Goal: Information Seeking & Learning: Learn about a topic

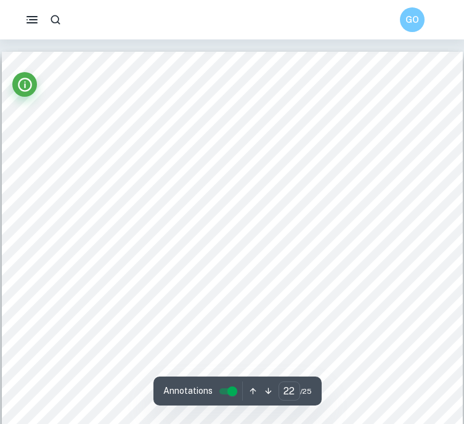
scroll to position [13848, 0]
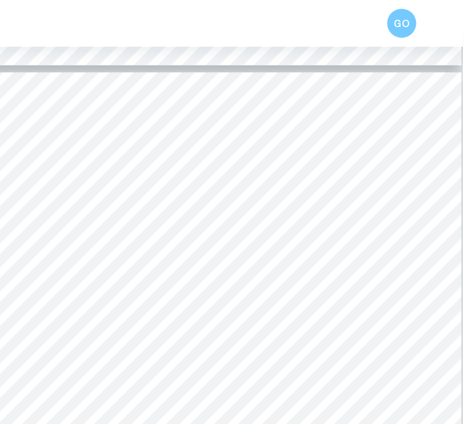
click at [177, 129] on div "6. Bibliography Australian Open (2023); “[PERSON_NAME]”; Available: [URL][DOMAI…" at bounding box center [232, 387] width 461 height 651
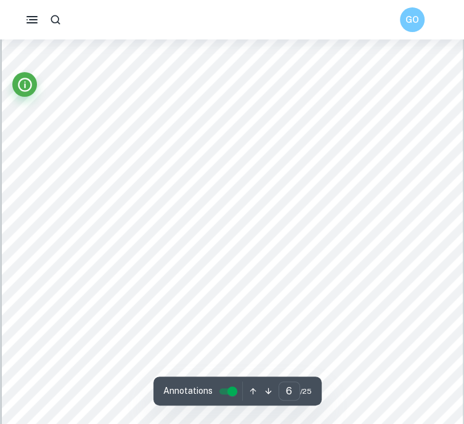
scroll to position [3418, 0]
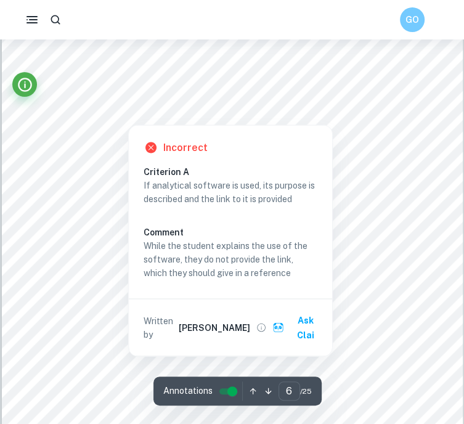
drag, startPoint x: 203, startPoint y: 159, endPoint x: 90, endPoint y: 190, distance: 117.4
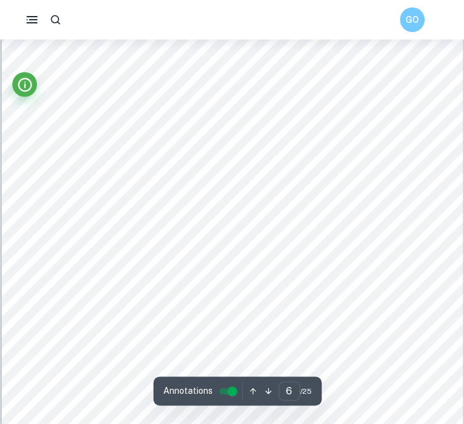
click at [90, 190] on div "After annotating the obtained results into the table of values in the Geogebra …" at bounding box center [232, 316] width 461 height 651
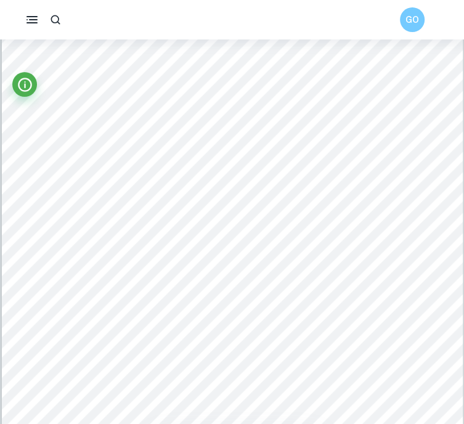
click at [90, 190] on div "After annotating the obtained results into the table of values in the Geogebra …" at bounding box center [232, 316] width 461 height 651
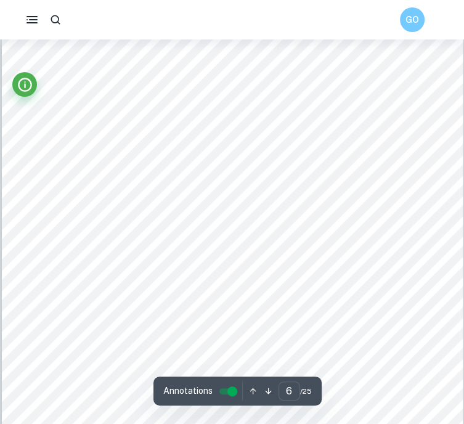
scroll to position [3373, 0]
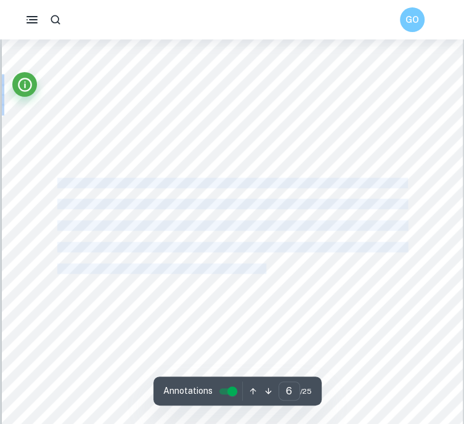
drag, startPoint x: 59, startPoint y: 186, endPoint x: 267, endPoint y: 270, distance: 224.0
click at [267, 270] on div "After annotating the obtained results into the table of values in the Geogebra …" at bounding box center [232, 361] width 461 height 651
copy div "By taking the derivative of the displacement function, I will find the velocity…"
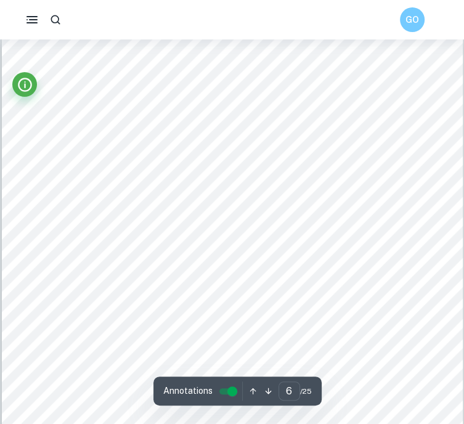
click at [165, 217] on div "After annotating the obtained results into the table of values in the Geogebra …" at bounding box center [232, 361] width 461 height 651
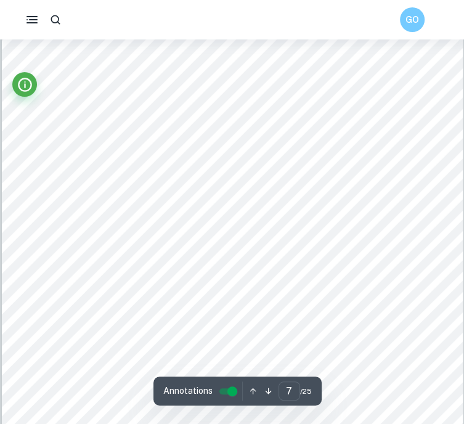
drag, startPoint x: 170, startPoint y: 204, endPoint x: 232, endPoint y: 173, distance: 69.4
click at [232, 173] on div "Table 1. Table showing symbol used for variables and their definition 3. Calcul…" at bounding box center [232, 192] width 461 height 651
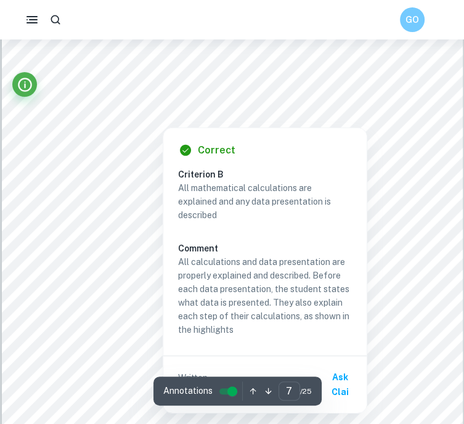
scroll to position [4160, 0]
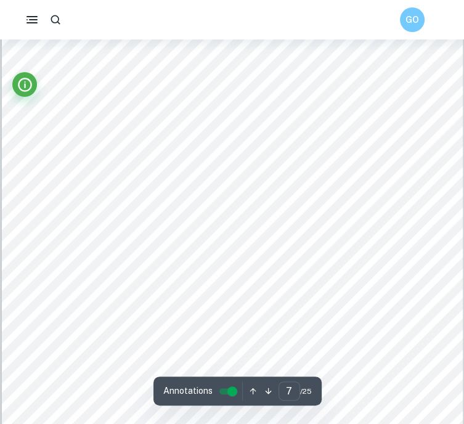
click at [308, 112] on div "Table 1. Table showing symbol used for variables and their definition 3. Calcul…" at bounding box center [232, 230] width 461 height 651
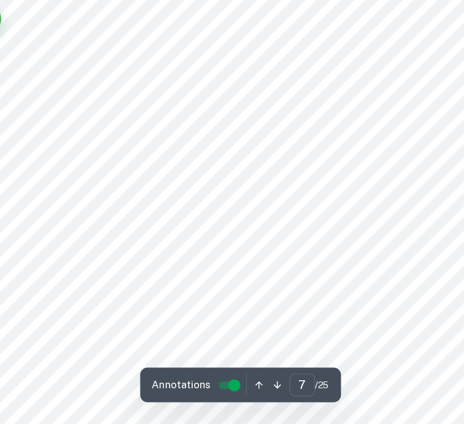
scroll to position [4206, 0]
